Goal: Find specific page/section: Find specific page/section

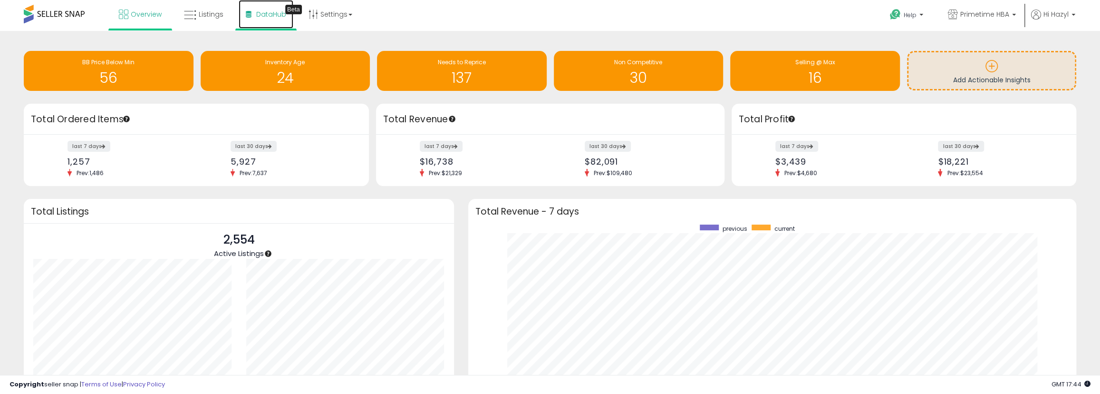
click at [269, 14] on span "DataHub" at bounding box center [271, 15] width 30 height 10
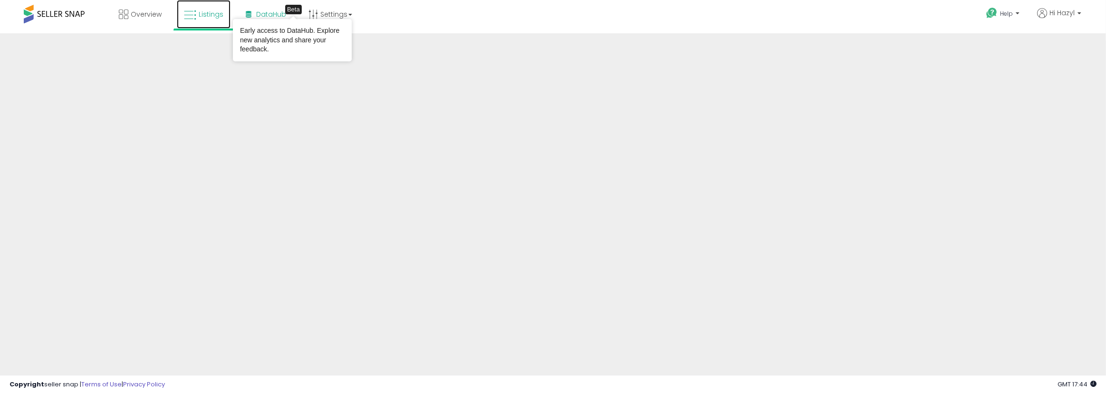
click at [199, 13] on span "Listings" at bounding box center [211, 15] width 25 height 10
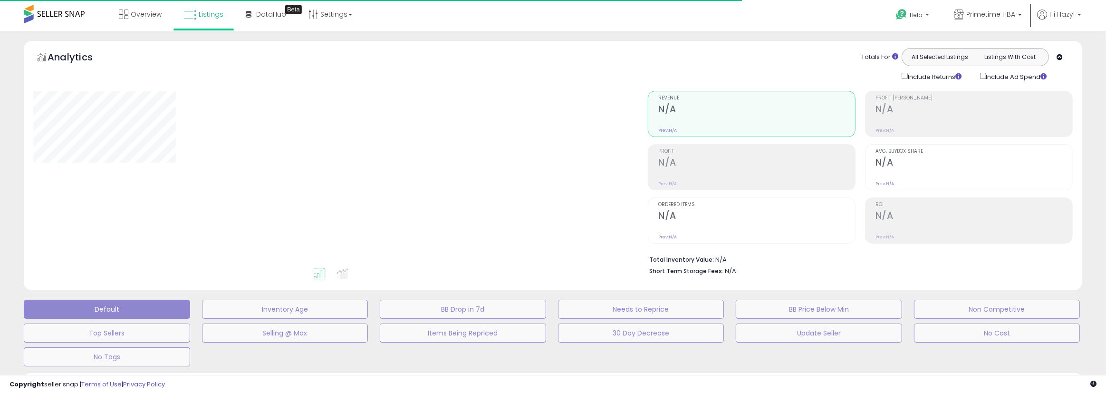
type input "**********"
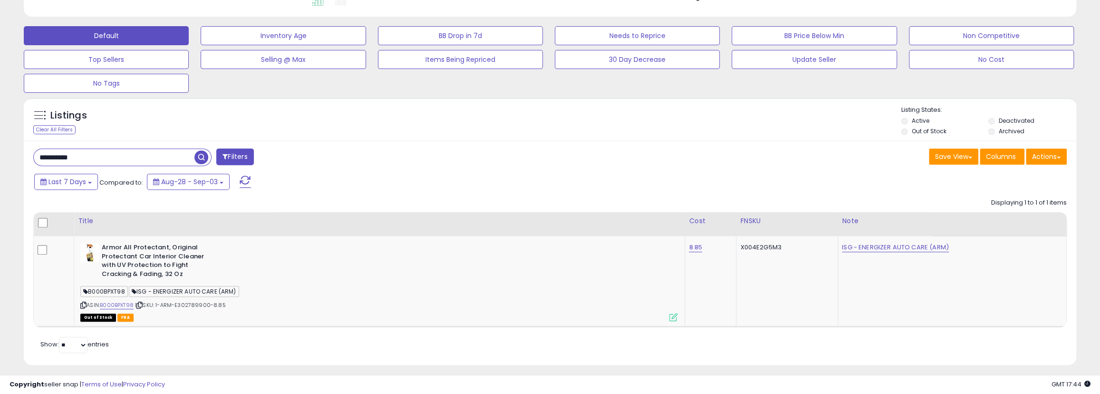
scroll to position [281, 0]
